Goal: Task Accomplishment & Management: Complete application form

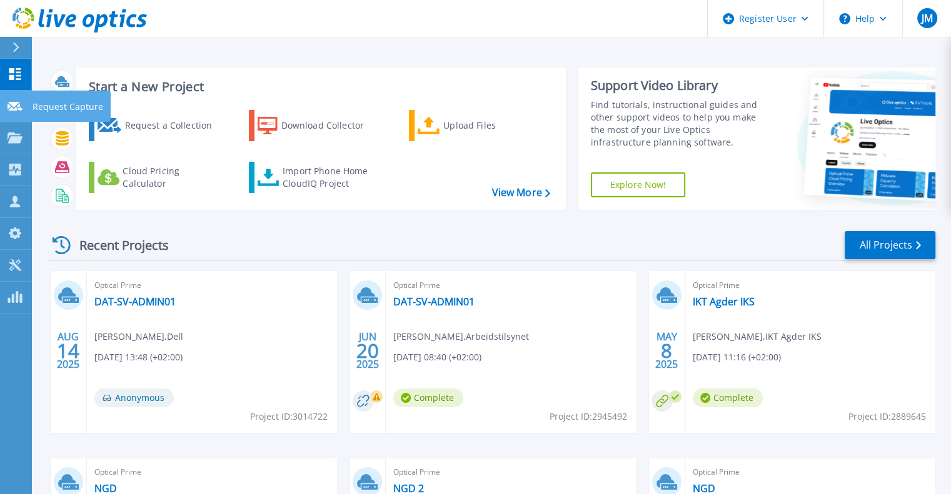
click at [19, 112] on link "Request Capture Request Capture" at bounding box center [15, 107] width 31 height 32
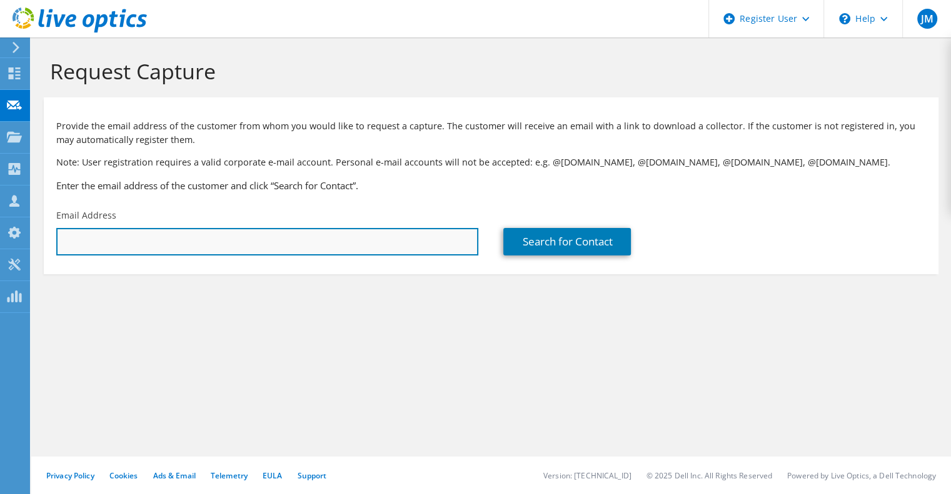
click at [133, 246] on input "text" at bounding box center [267, 242] width 422 height 28
paste input "sanidin.muratbegovic@baerum.kommune.no"
type input "sanidin.muratbegovic@baerum.kommune.no"
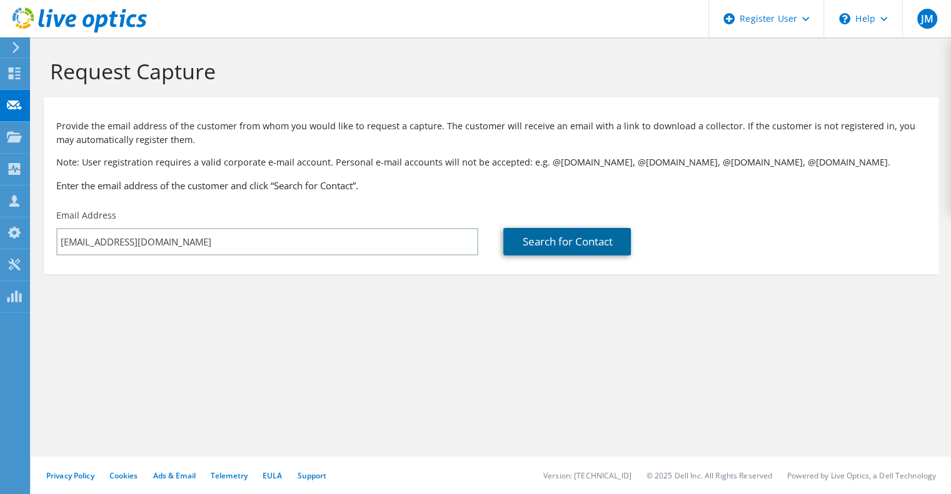
click at [579, 242] on link "Search for Contact" at bounding box center [567, 242] width 128 height 28
type input "Bærum Kommune"
type input "Sanidin"
type input "Muratbegović"
type input "Norway"
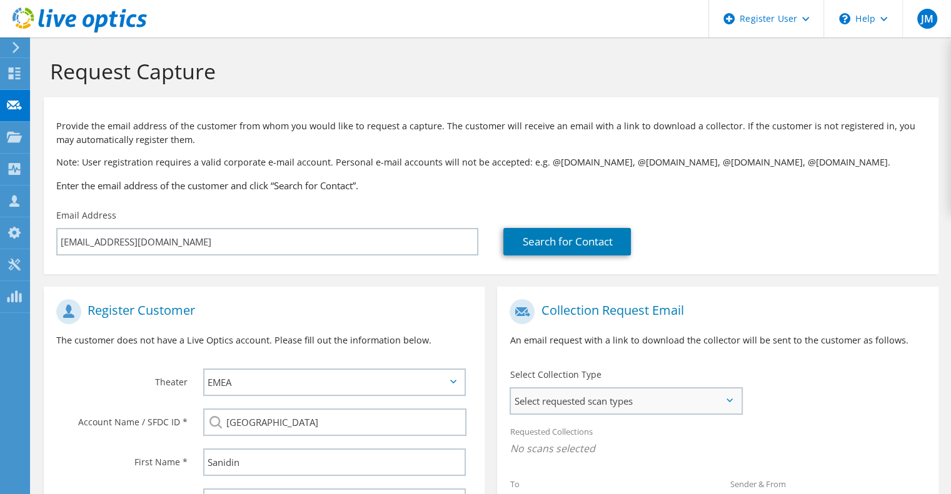
click at [658, 399] on span "Select requested scan types" at bounding box center [626, 401] width 230 height 25
click at [583, 436] on label "Optical Prime" at bounding box center [574, 439] width 75 height 15
click at [0, 0] on input "Optical Prime" at bounding box center [0, 0] width 0 height 0
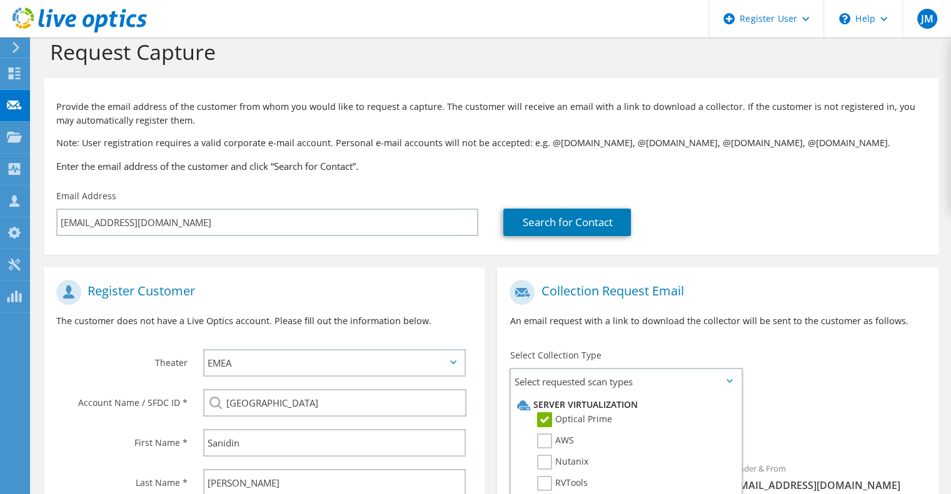
scroll to position [5, 0]
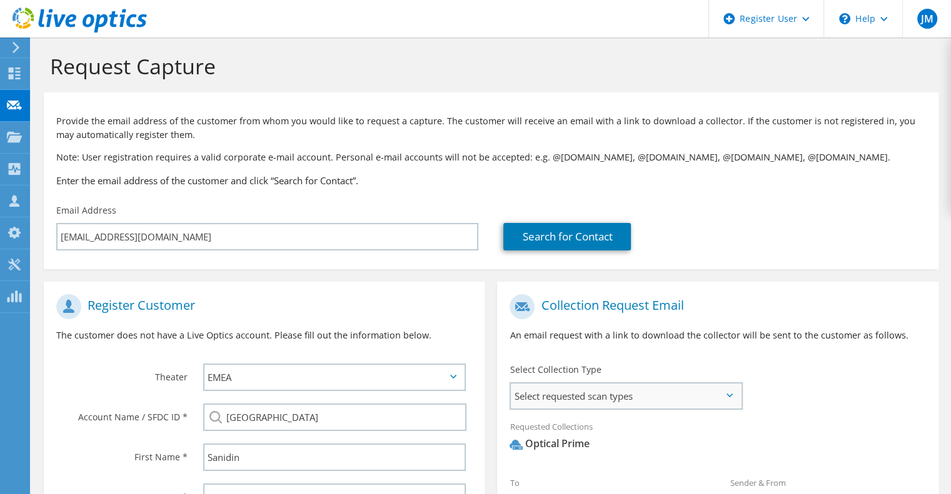
click at [694, 400] on span "Select requested scan types" at bounding box center [626, 396] width 230 height 25
click at [806, 371] on div "To sanidin.muratbegovic@baerum.kommune.no Sender & From liveoptics@liveoptics.c…" at bounding box center [717, 403] width 441 height 231
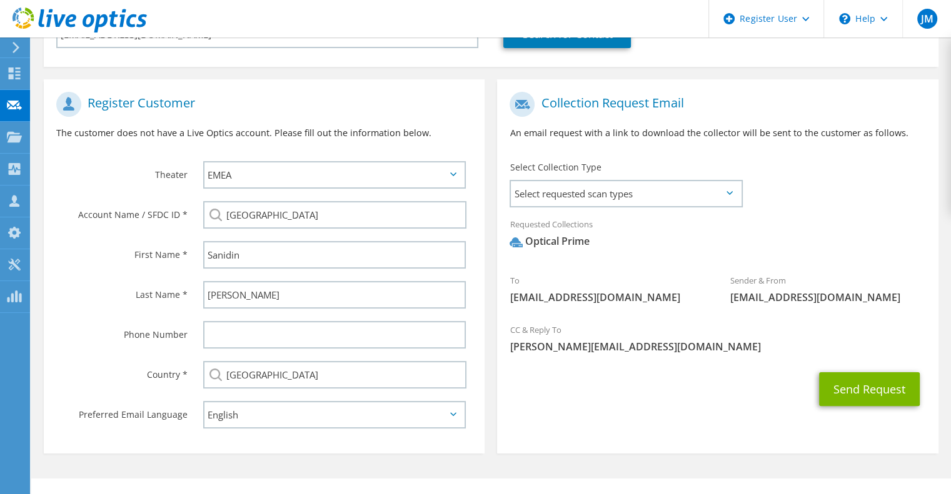
scroll to position [221, 0]
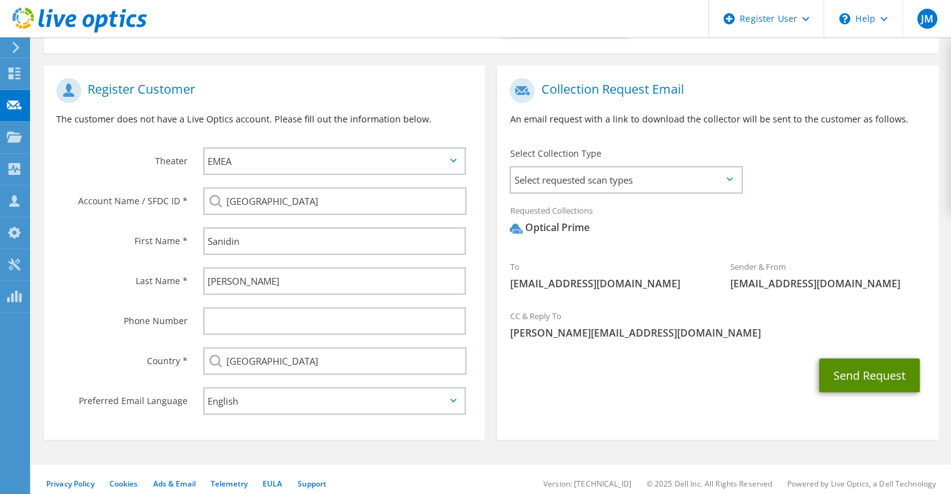
click at [835, 387] on button "Send Request" at bounding box center [869, 376] width 101 height 34
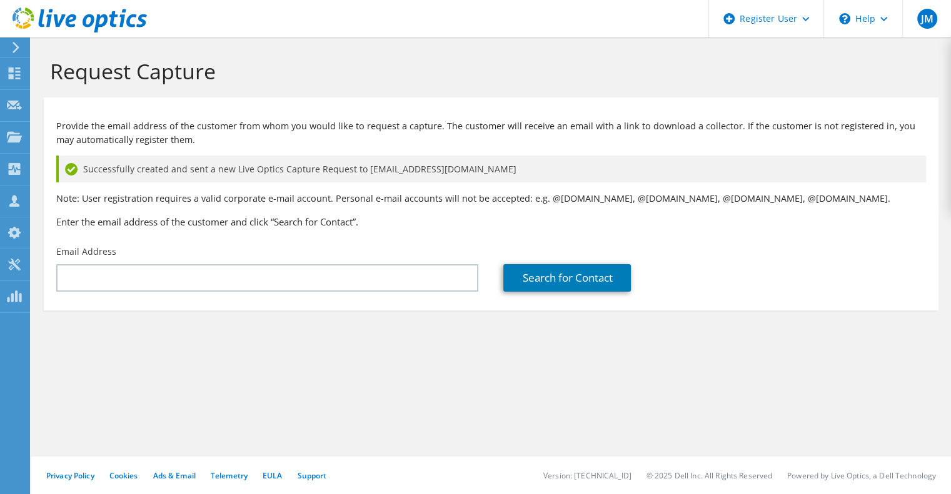
click at [268, 17] on header "JM Dell User Jorn Malsten Joern.Malsten@dell.com Dell My Profile Log Out \n Hel…" at bounding box center [475, 19] width 951 height 38
